Goal: Task Accomplishment & Management: Use online tool/utility

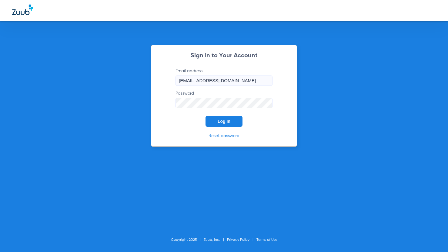
click at [225, 120] on span "Log In" at bounding box center [224, 121] width 13 height 5
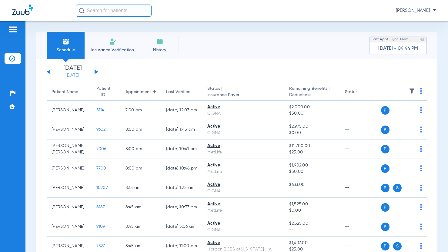
click at [79, 78] on link "[DATE]" at bounding box center [72, 76] width 36 height 6
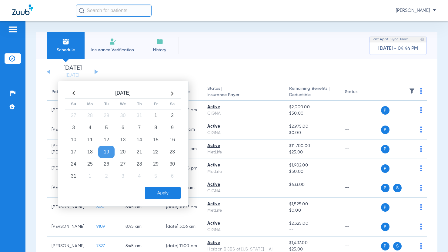
click at [202, 45] on div "Schedule Insurance Verification History Last Appt. Sync Time: [DATE] - 04:44 PM" at bounding box center [237, 45] width 402 height 27
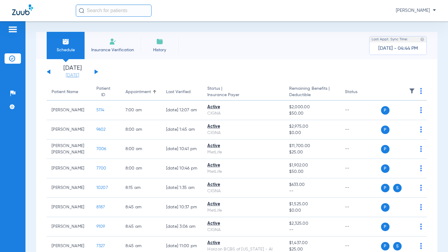
click at [69, 77] on link "[DATE]" at bounding box center [72, 76] width 36 height 6
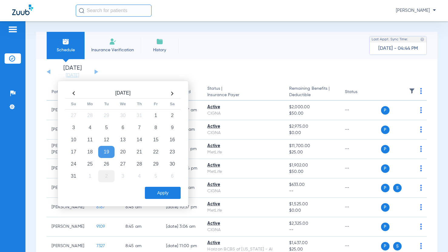
click at [106, 176] on td "2" at bounding box center [106, 176] width 16 height 12
click at [159, 194] on button "Apply" at bounding box center [163, 193] width 36 height 12
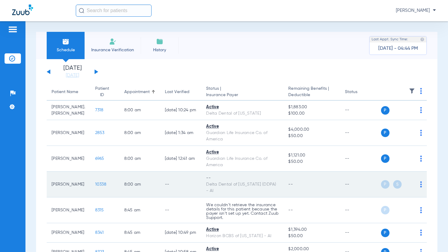
click at [421, 185] on img at bounding box center [422, 184] width 2 height 6
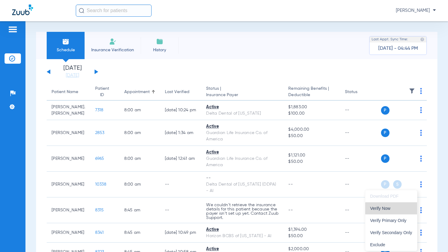
click at [403, 210] on span "Verify Now" at bounding box center [391, 208] width 42 height 4
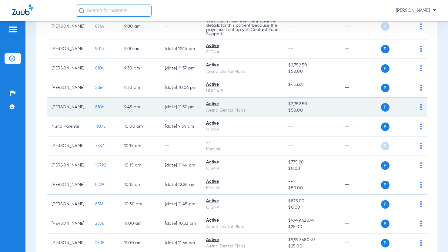
scroll to position [273, 0]
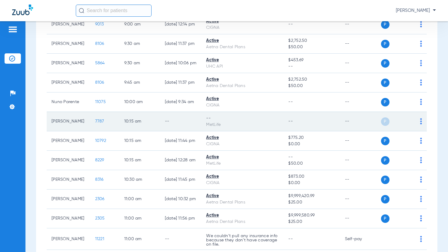
click at [421, 124] on img at bounding box center [422, 121] width 2 height 6
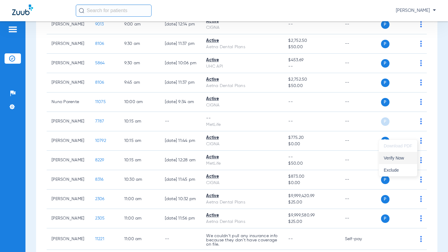
click at [404, 159] on span "Verify Now" at bounding box center [398, 158] width 29 height 4
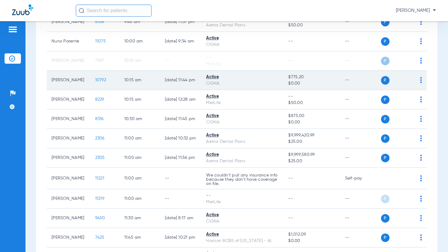
scroll to position [364, 0]
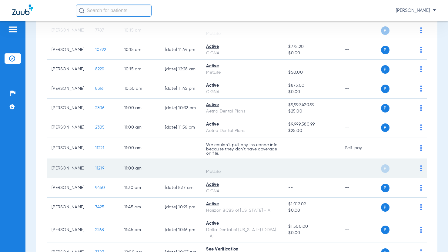
click at [421, 171] on img at bounding box center [422, 168] width 2 height 6
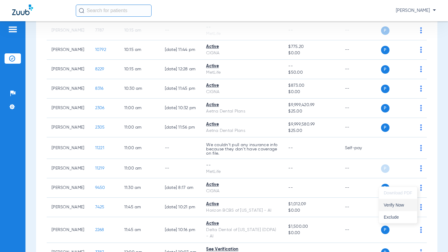
click at [401, 205] on span "Verify Now" at bounding box center [398, 205] width 29 height 4
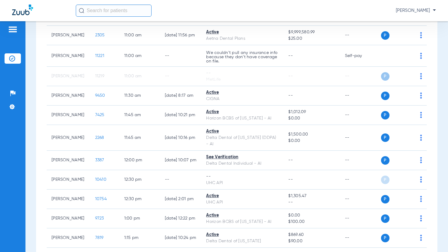
scroll to position [485, 0]
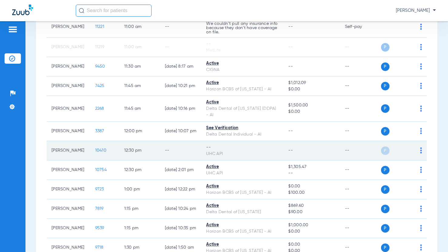
click at [421, 154] on img at bounding box center [422, 150] width 2 height 6
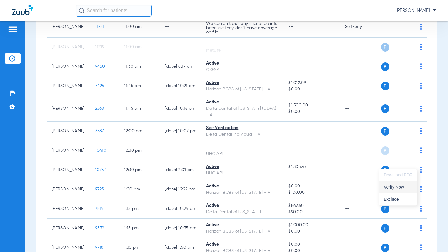
click at [403, 186] on span "Verify Now" at bounding box center [398, 187] width 29 height 4
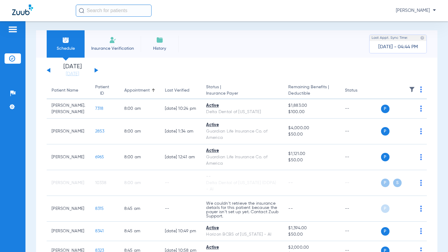
scroll to position [0, 0]
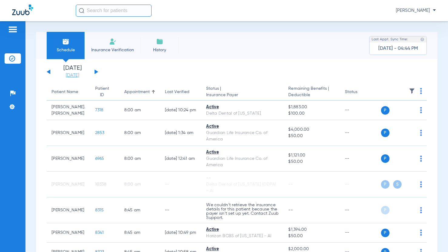
click at [70, 74] on link "[DATE]" at bounding box center [72, 76] width 36 height 6
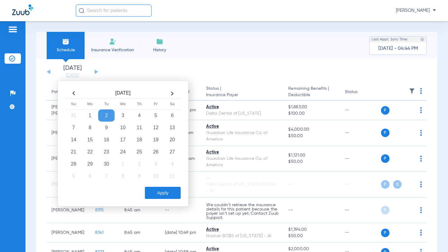
click at [75, 93] on th at bounding box center [74, 94] width 16 height 10
click at [108, 149] on td "19" at bounding box center [106, 152] width 16 height 12
click at [163, 192] on button "Apply" at bounding box center [163, 193] width 36 height 12
